Goal: Task Accomplishment & Management: Use online tool/utility

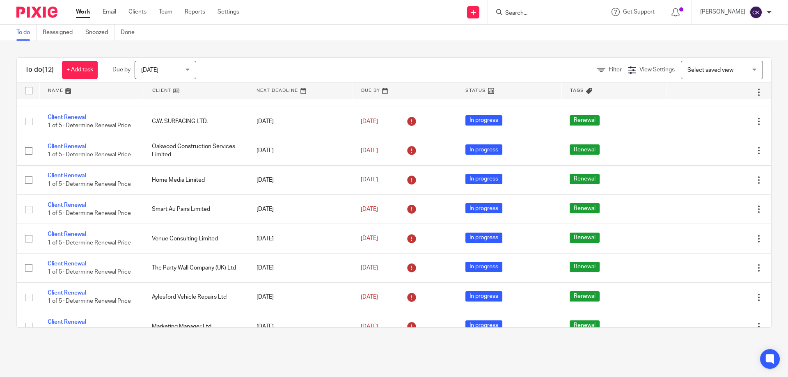
scroll to position [128, 0]
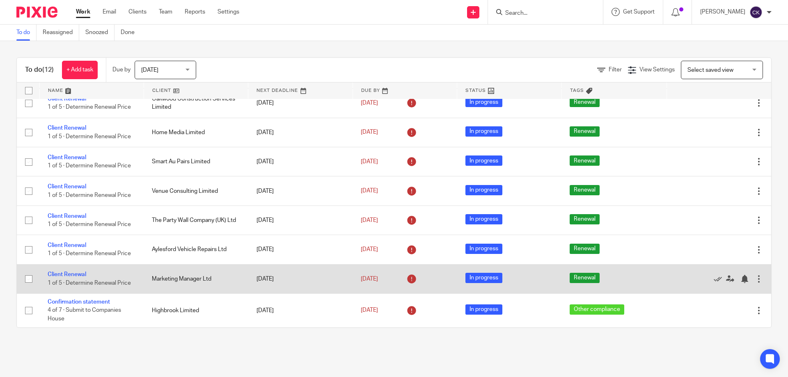
click at [55, 302] on link "Confirmation statement" at bounding box center [79, 302] width 62 height 6
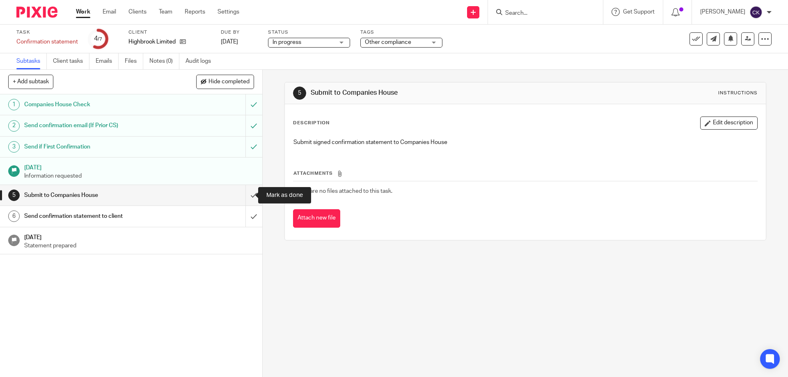
click at [247, 194] on input "submit" at bounding box center [131, 195] width 262 height 21
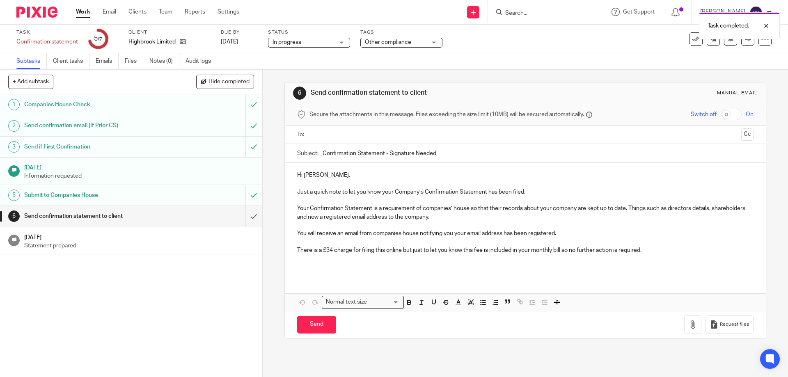
drag, startPoint x: 449, startPoint y: 153, endPoint x: 388, endPoint y: 155, distance: 60.4
click at [388, 155] on input "Confirmation Statement - Signature Needed" at bounding box center [538, 153] width 431 height 18
type input "Confirmation Statement for Highbrook Limited"
click at [392, 131] on input "text" at bounding box center [524, 134] width 425 height 9
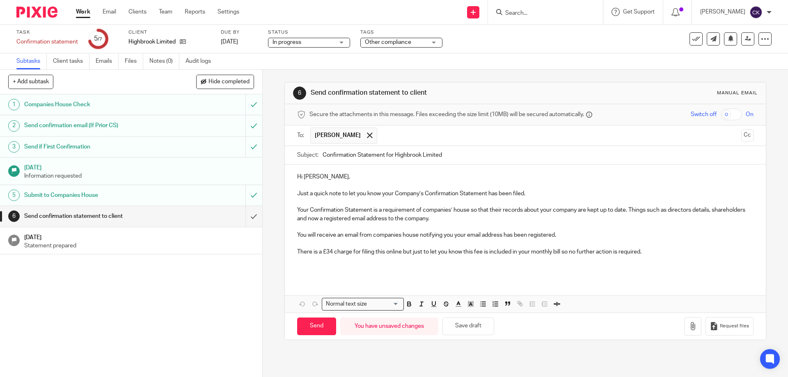
click at [323, 271] on p at bounding box center [525, 268] width 456 height 8
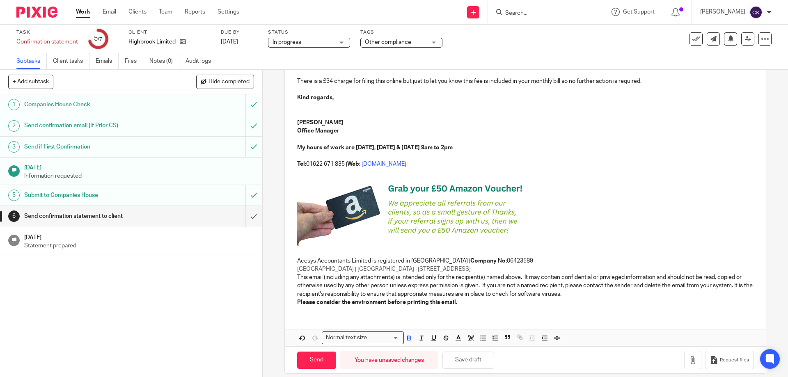
scroll to position [180, 0]
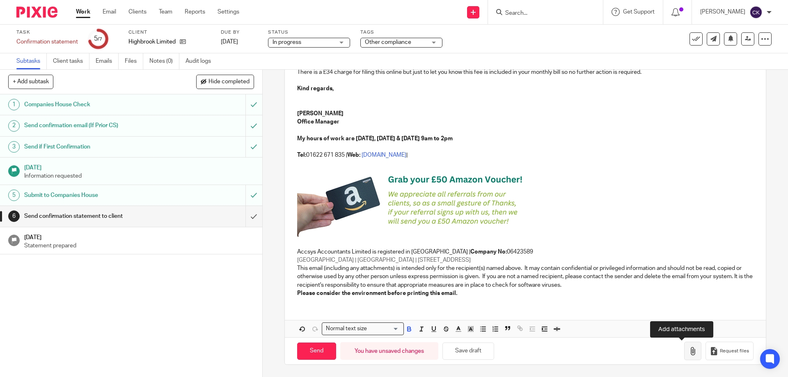
click at [689, 352] on icon "button" at bounding box center [693, 351] width 8 height 8
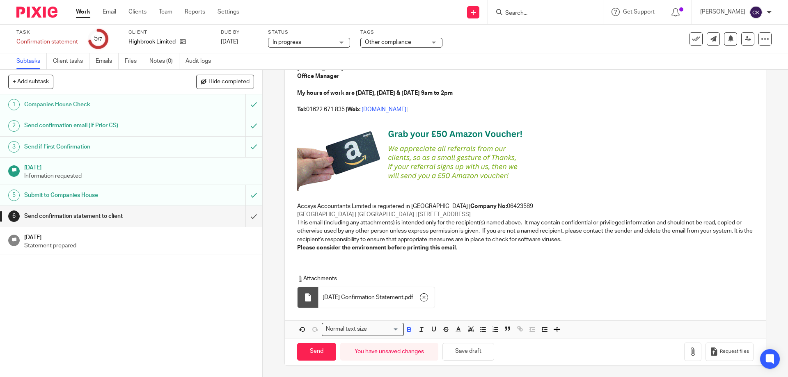
scroll to position [226, 0]
click at [304, 348] on input "Send" at bounding box center [316, 351] width 39 height 18
type input "Sent"
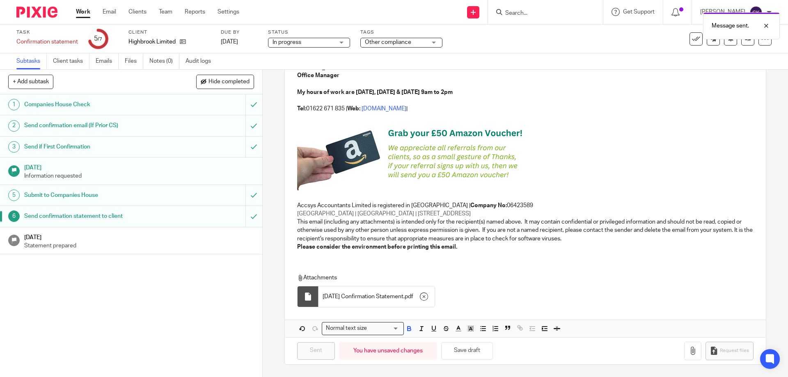
click at [134, 243] on p "Statement prepared" at bounding box center [139, 246] width 230 height 8
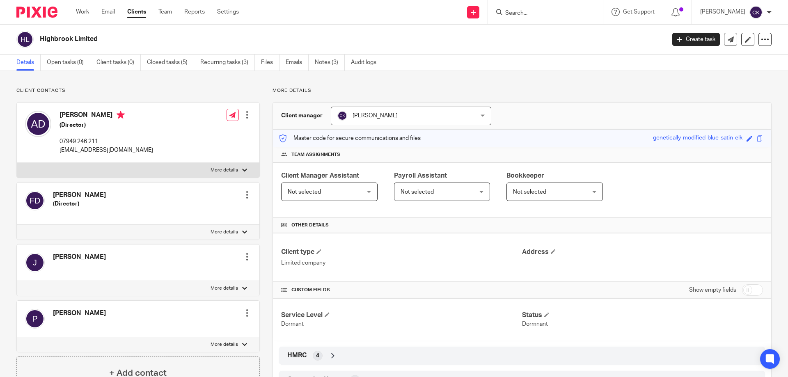
click at [742, 290] on input "checkbox" at bounding box center [752, 289] width 21 height 11
checkbox input "true"
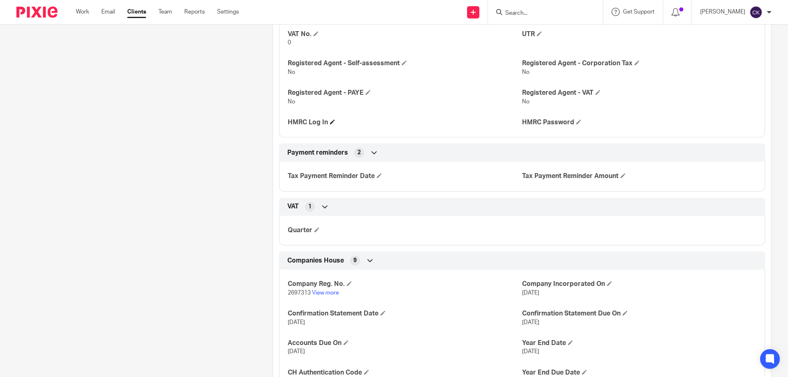
scroll to position [616, 0]
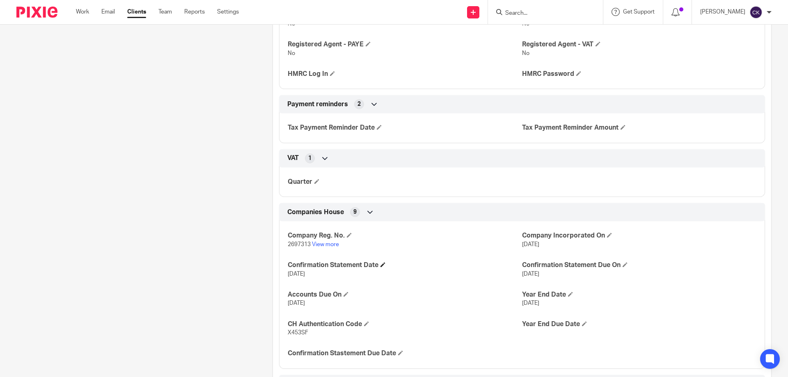
click at [379, 263] on h4 "Confirmation Statement Date" at bounding box center [405, 265] width 234 height 9
click at [384, 265] on span at bounding box center [382, 264] width 5 height 5
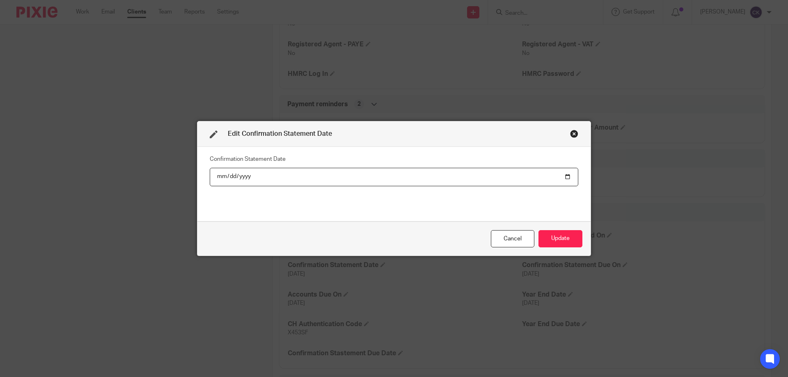
click at [239, 176] on input "[DATE]" at bounding box center [394, 177] width 369 height 18
type input "[DATE]"
click at [564, 241] on button "Update" at bounding box center [560, 239] width 44 height 18
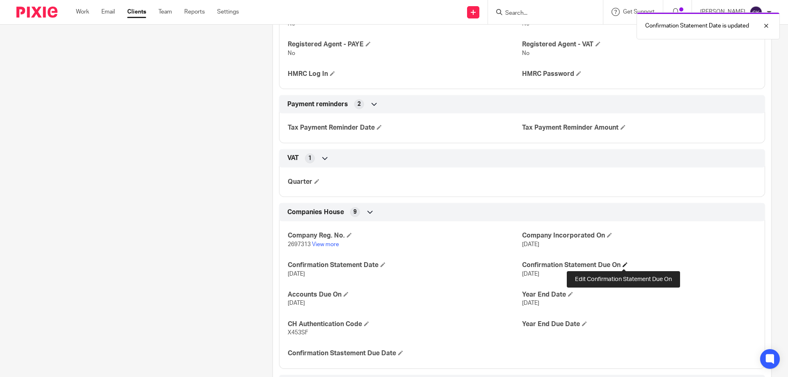
click at [624, 266] on span at bounding box center [625, 264] width 5 height 5
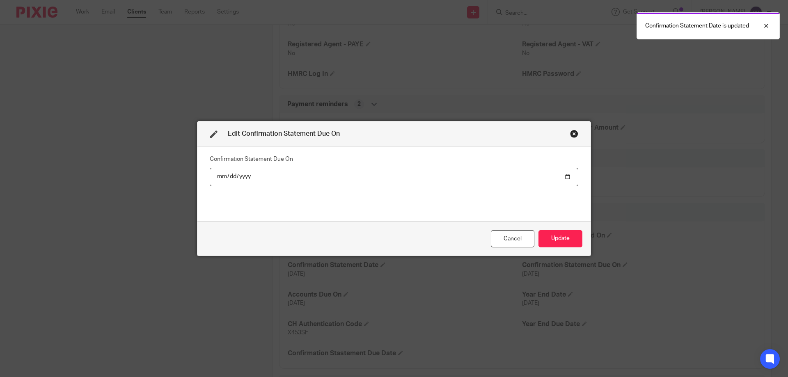
click at [242, 176] on input "2025-08-14" at bounding box center [394, 177] width 369 height 18
type input "2026-08-14"
click at [568, 243] on button "Update" at bounding box center [560, 239] width 44 height 18
